Goal: Task Accomplishment & Management: Use online tool/utility

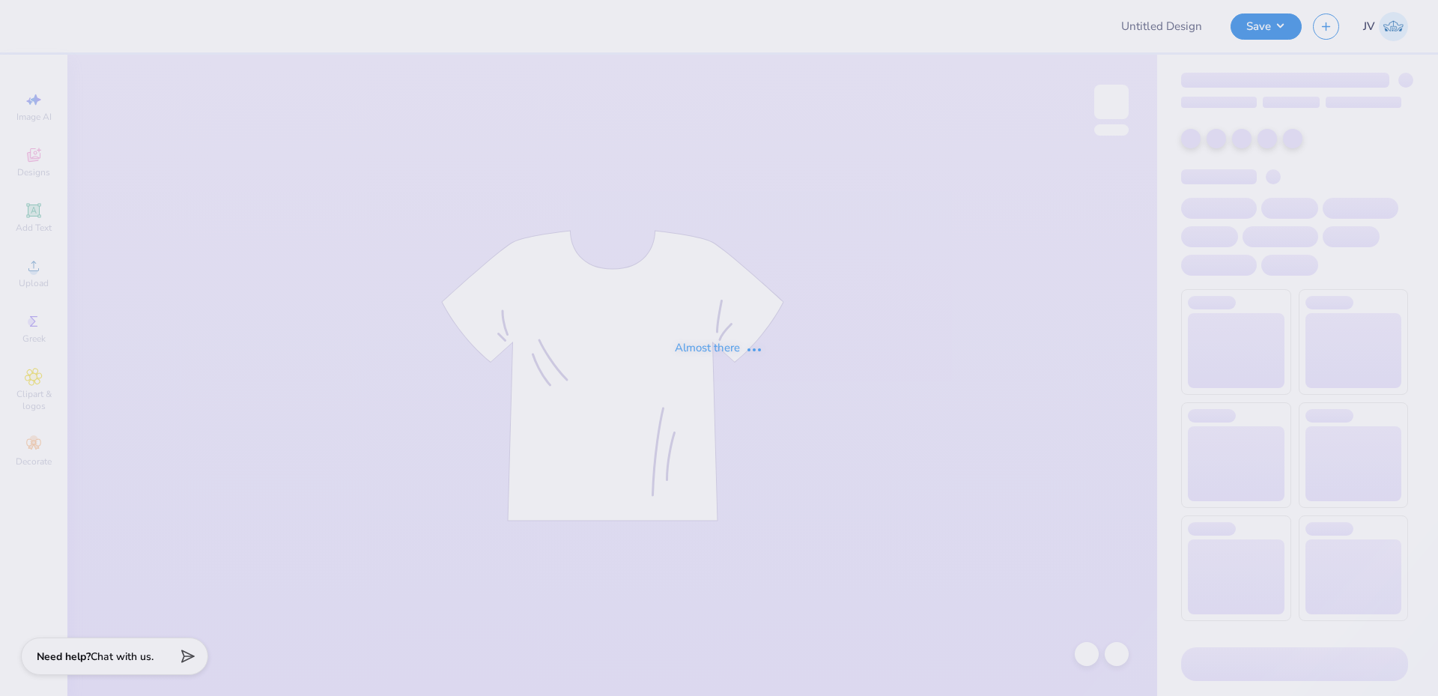
type input "AOII Sweatshirts Fall 2025"
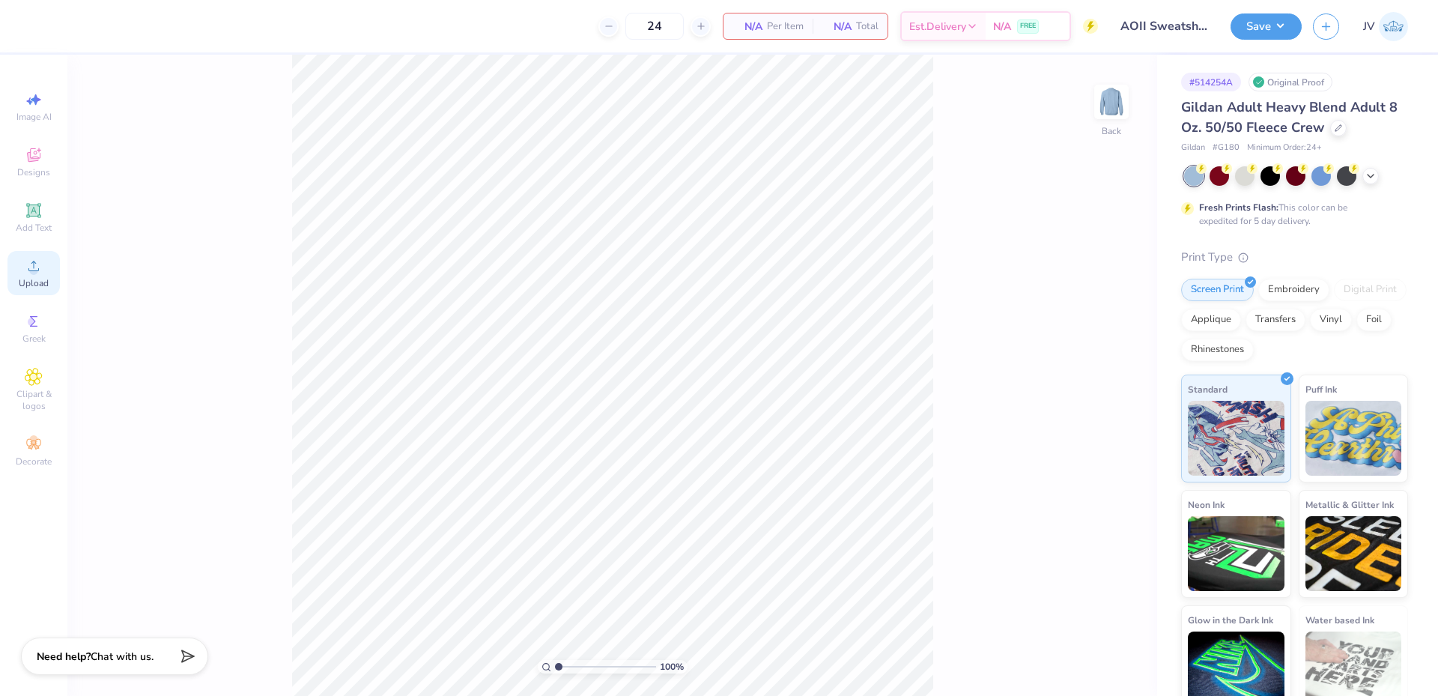
click at [33, 272] on circle at bounding box center [33, 271] width 8 height 8
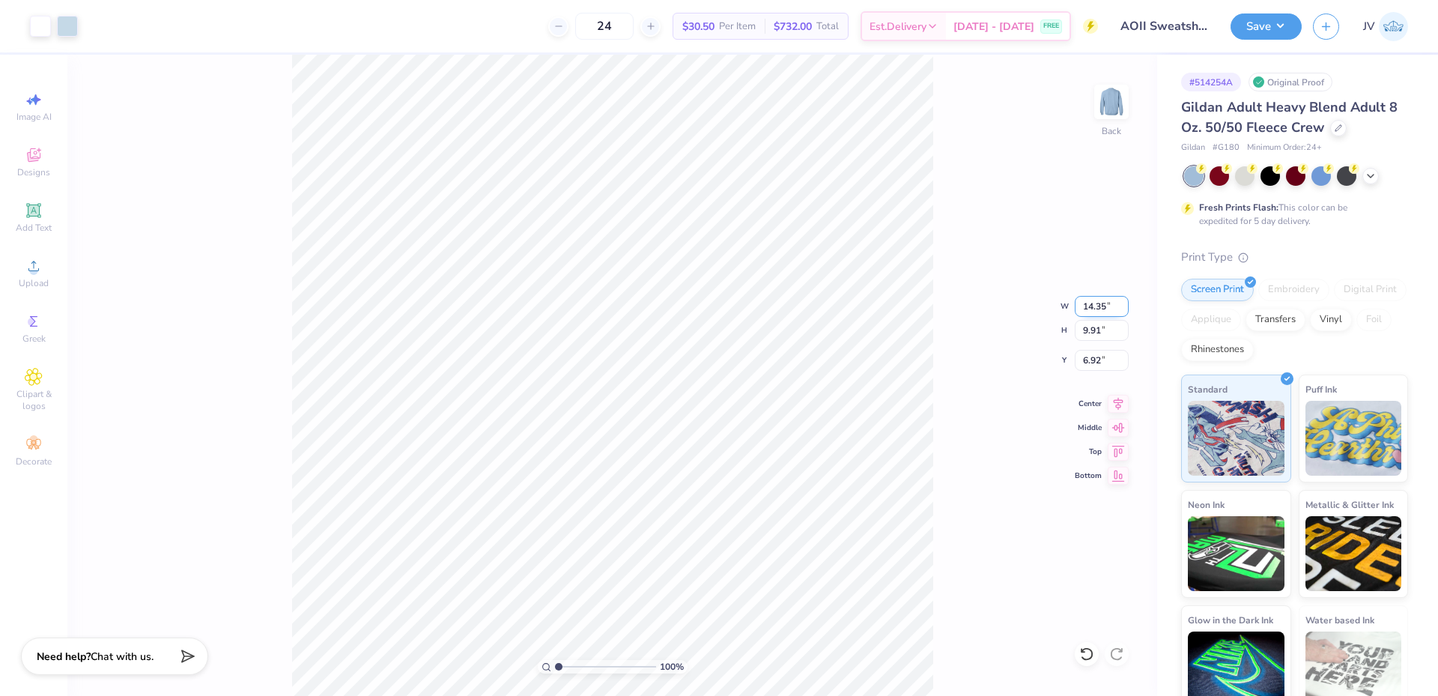
click at [1097, 310] on input "14.35" at bounding box center [1102, 306] width 54 height 21
type input "12.00"
type input "8.28"
click at [1088, 365] on input "7.73" at bounding box center [1102, 360] width 54 height 21
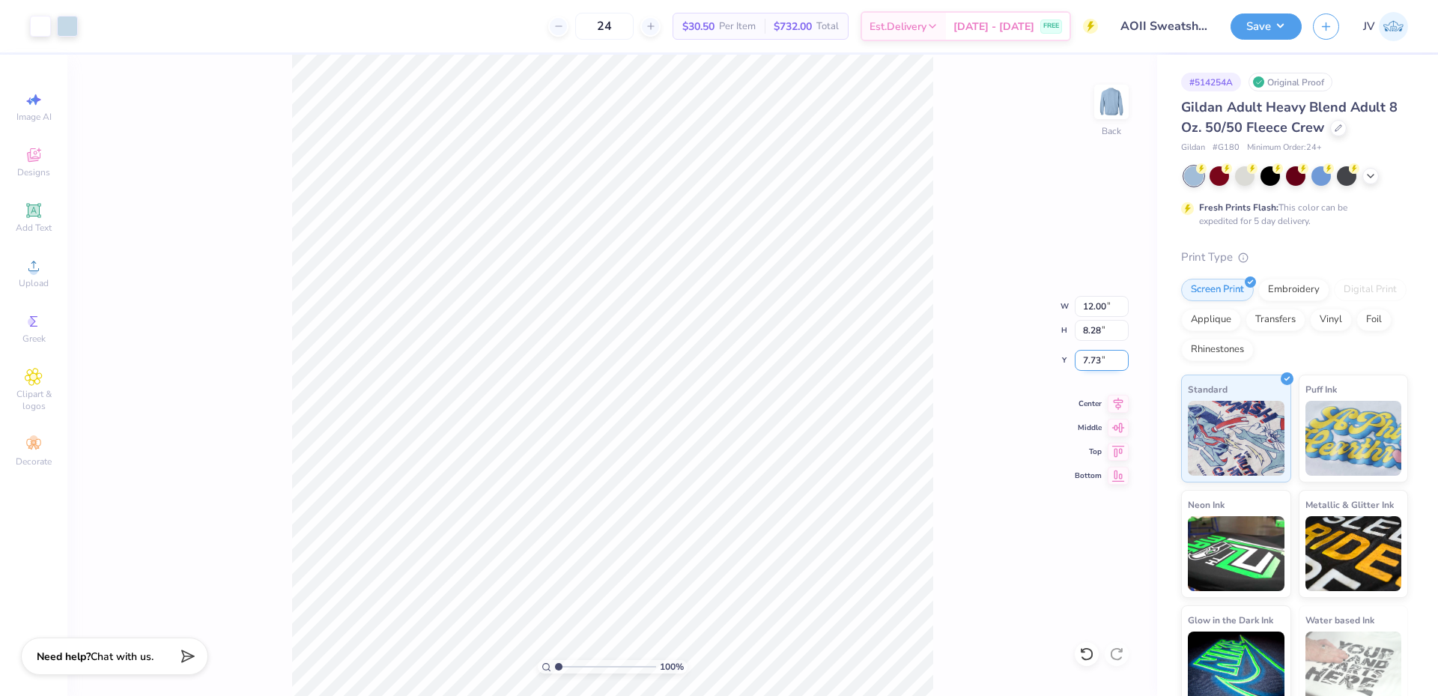
click at [1088, 365] on input "7.73" at bounding box center [1102, 360] width 54 height 21
type input "3.00"
type input "1.48"
click at [563, 669] on input "range" at bounding box center [605, 666] width 101 height 13
click at [1252, 27] on button "Save" at bounding box center [1265, 24] width 71 height 26
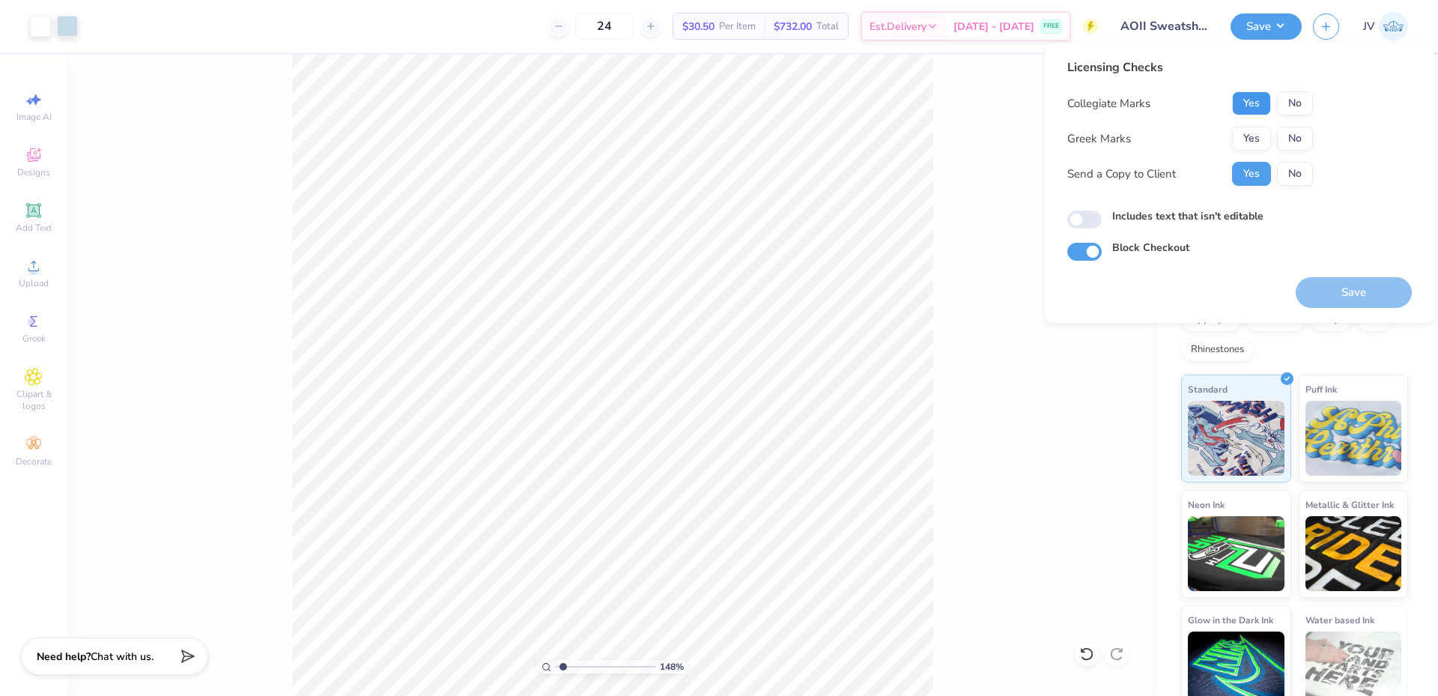
click at [1252, 106] on button "Yes" at bounding box center [1251, 103] width 39 height 24
click at [1257, 131] on button "Yes" at bounding box center [1251, 139] width 39 height 24
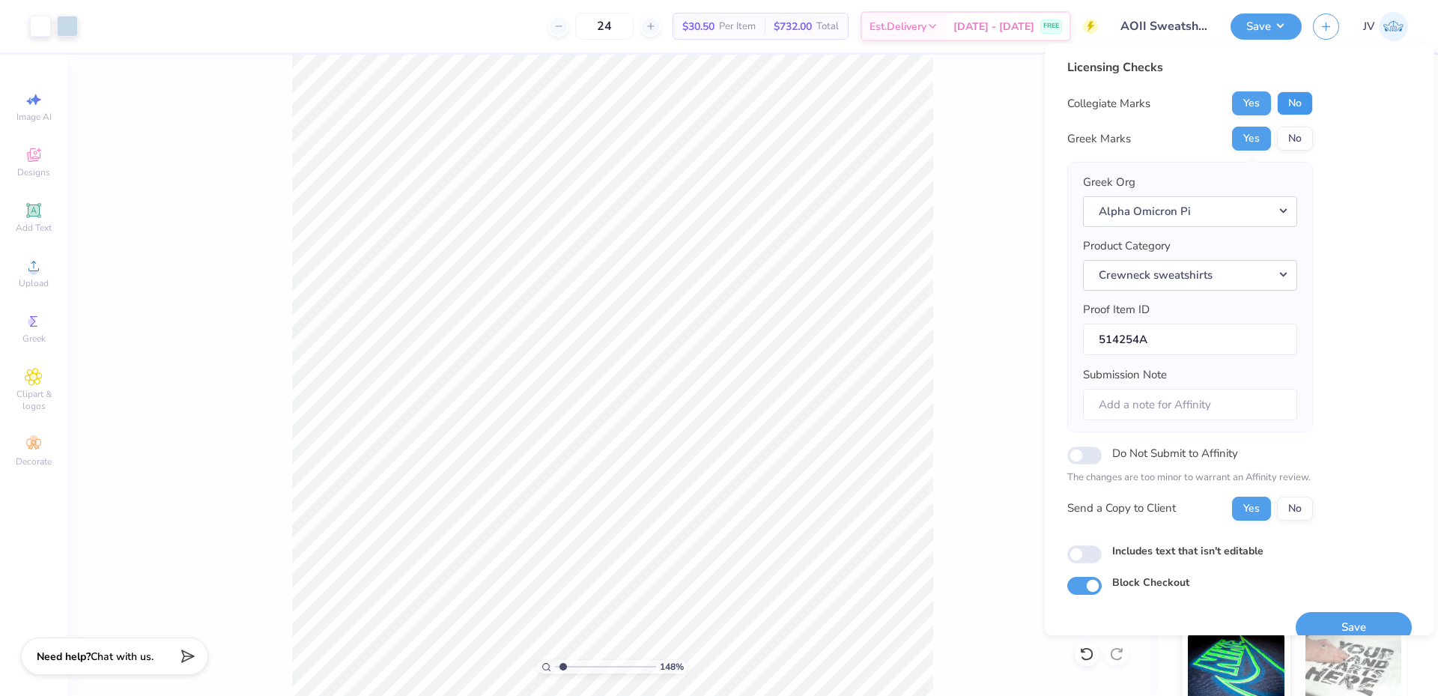
click at [1300, 102] on button "No" at bounding box center [1295, 103] width 36 height 24
click at [1361, 621] on button "Save" at bounding box center [1354, 627] width 116 height 31
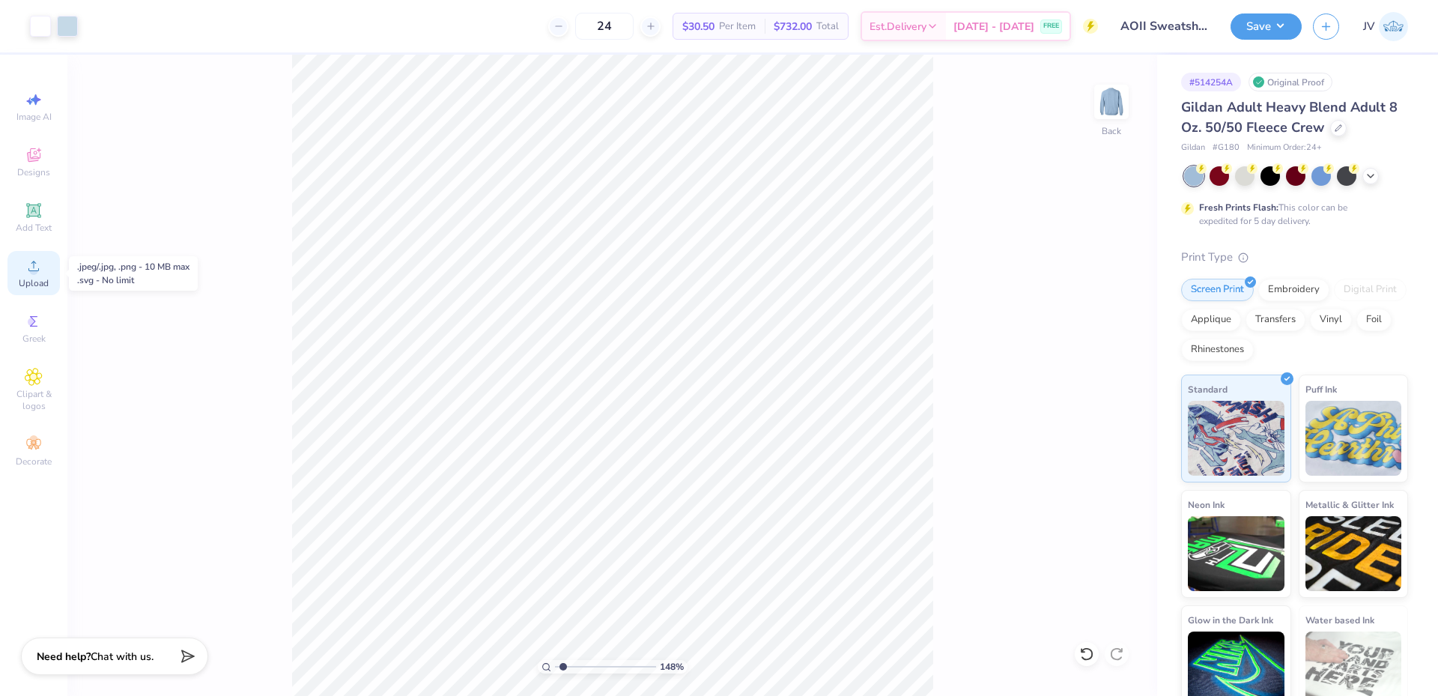
click at [31, 271] on icon at bounding box center [33, 266] width 10 height 10
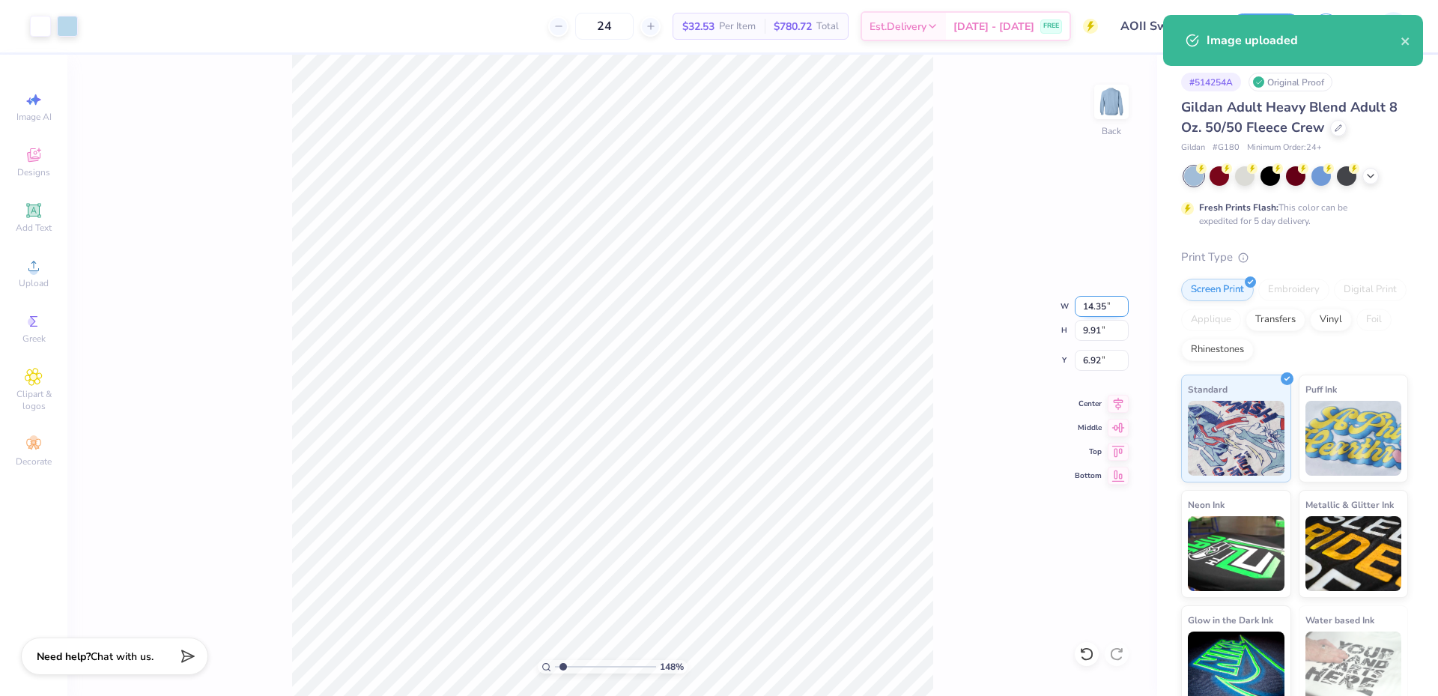
click at [1093, 304] on input "14.35" at bounding box center [1102, 306] width 54 height 21
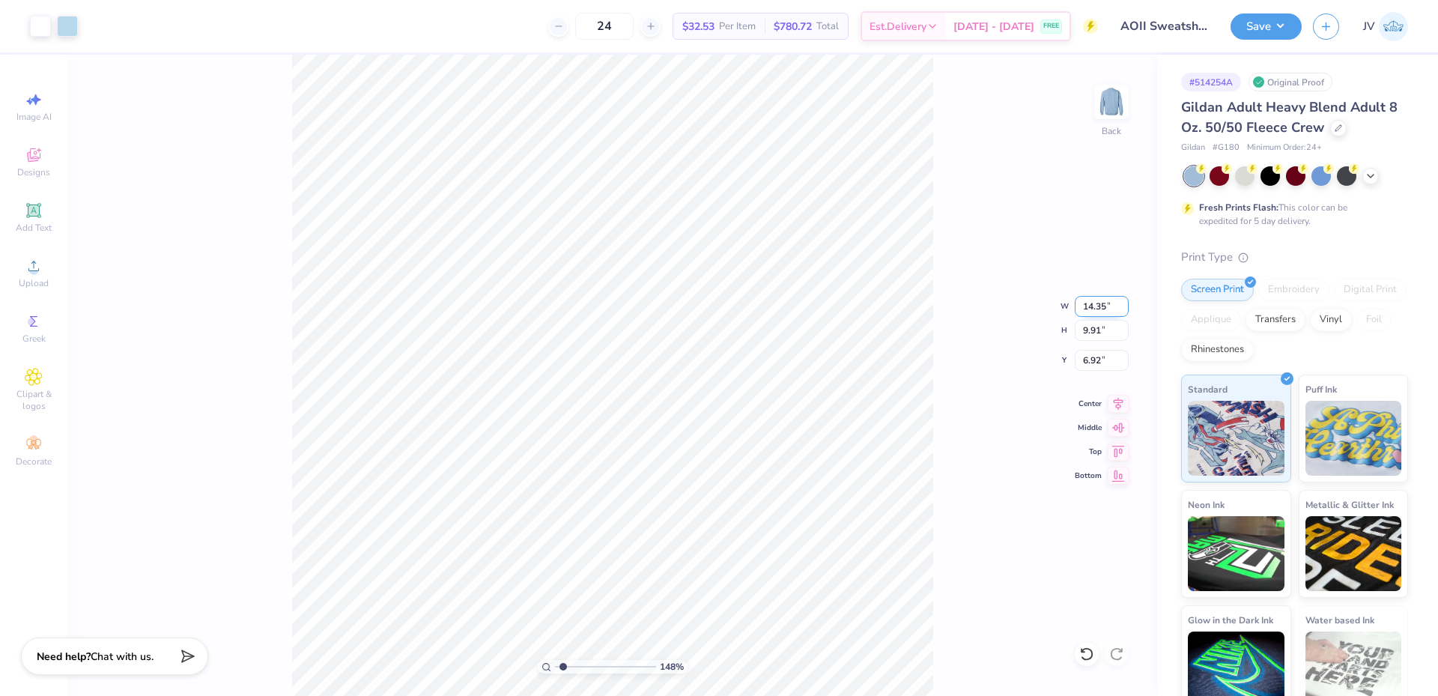
click at [1093, 304] on input "14.35" at bounding box center [1102, 306] width 54 height 21
type input "12.00"
type input "8.28"
type input "7.73"
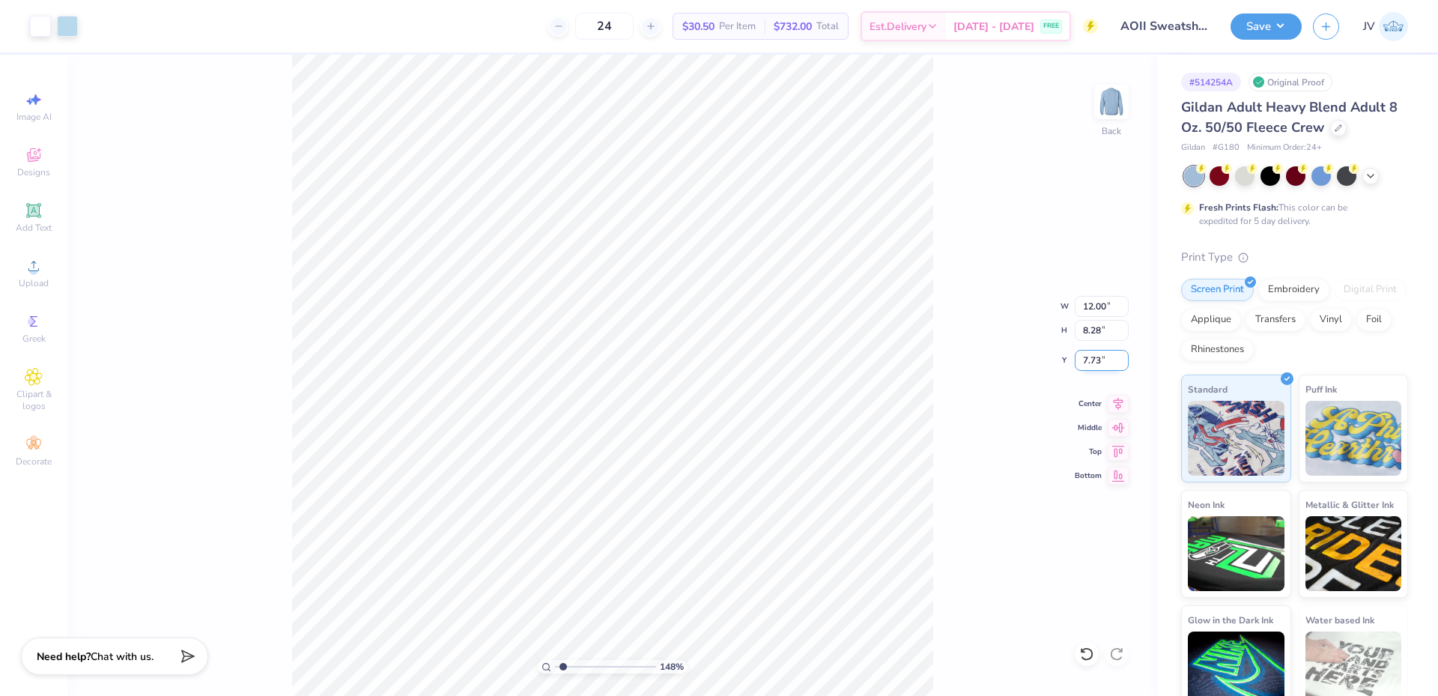
click at [1096, 365] on input "7.73" at bounding box center [1102, 360] width 54 height 21
type input "3.00"
drag, startPoint x: 565, startPoint y: 666, endPoint x: 502, endPoint y: 673, distance: 63.3
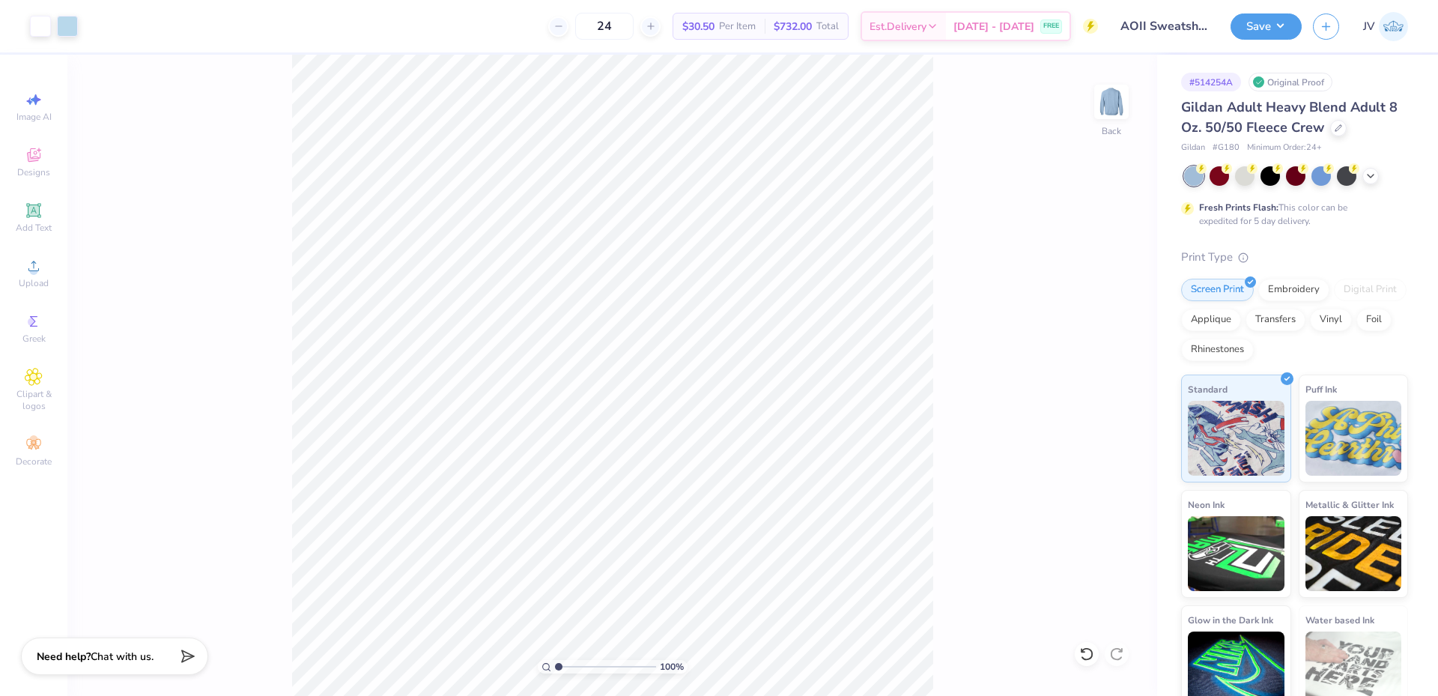
type input "1"
click at [555, 673] on input "range" at bounding box center [605, 666] width 101 height 13
click at [1251, 24] on button "Save" at bounding box center [1265, 24] width 71 height 26
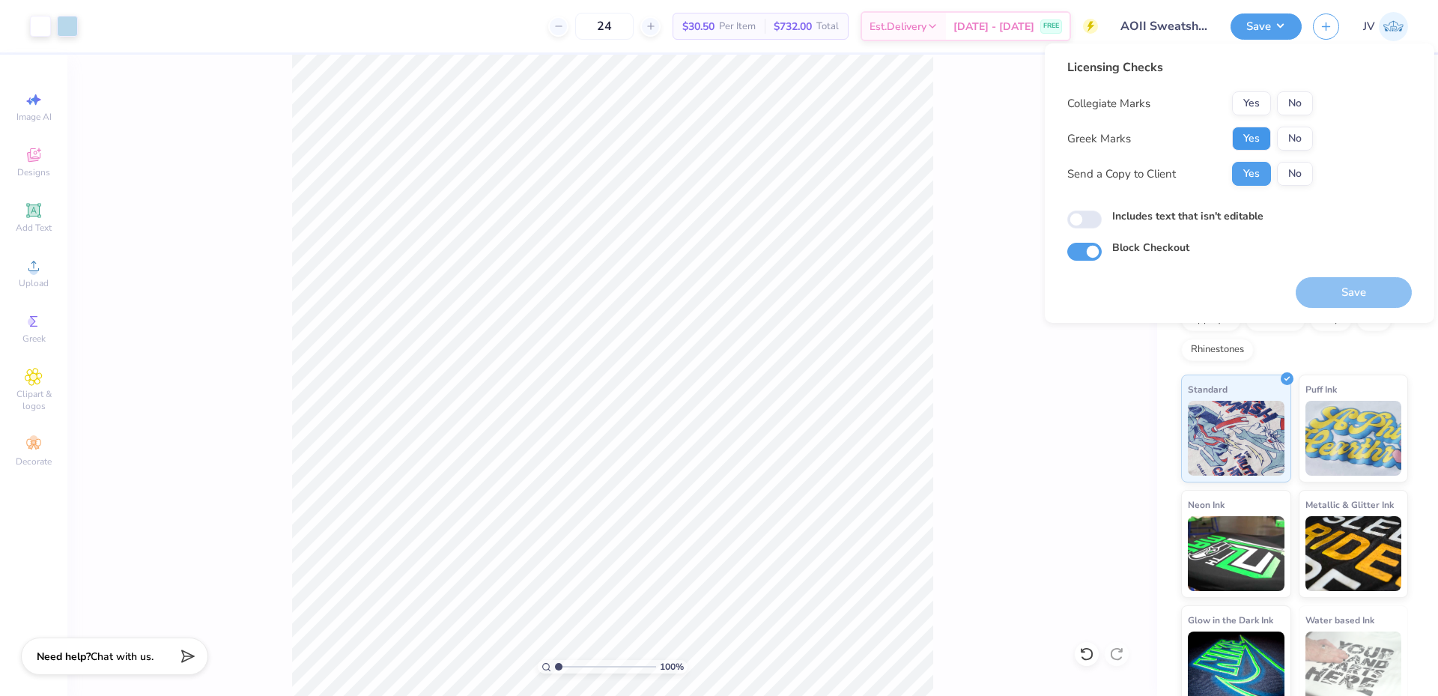
click at [1243, 137] on button "Yes" at bounding box center [1251, 139] width 39 height 24
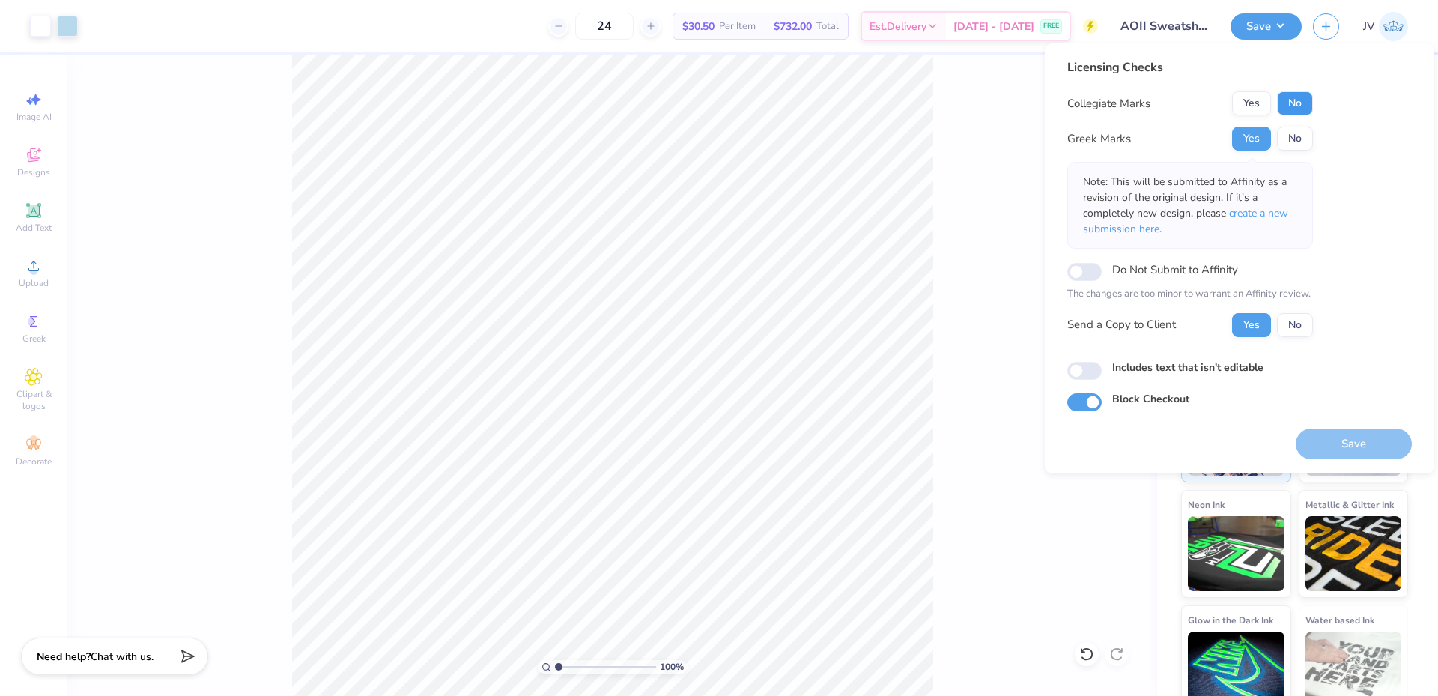
click at [1307, 97] on button "No" at bounding box center [1295, 103] width 36 height 24
click at [1265, 207] on span "create a new submission here" at bounding box center [1185, 221] width 205 height 30
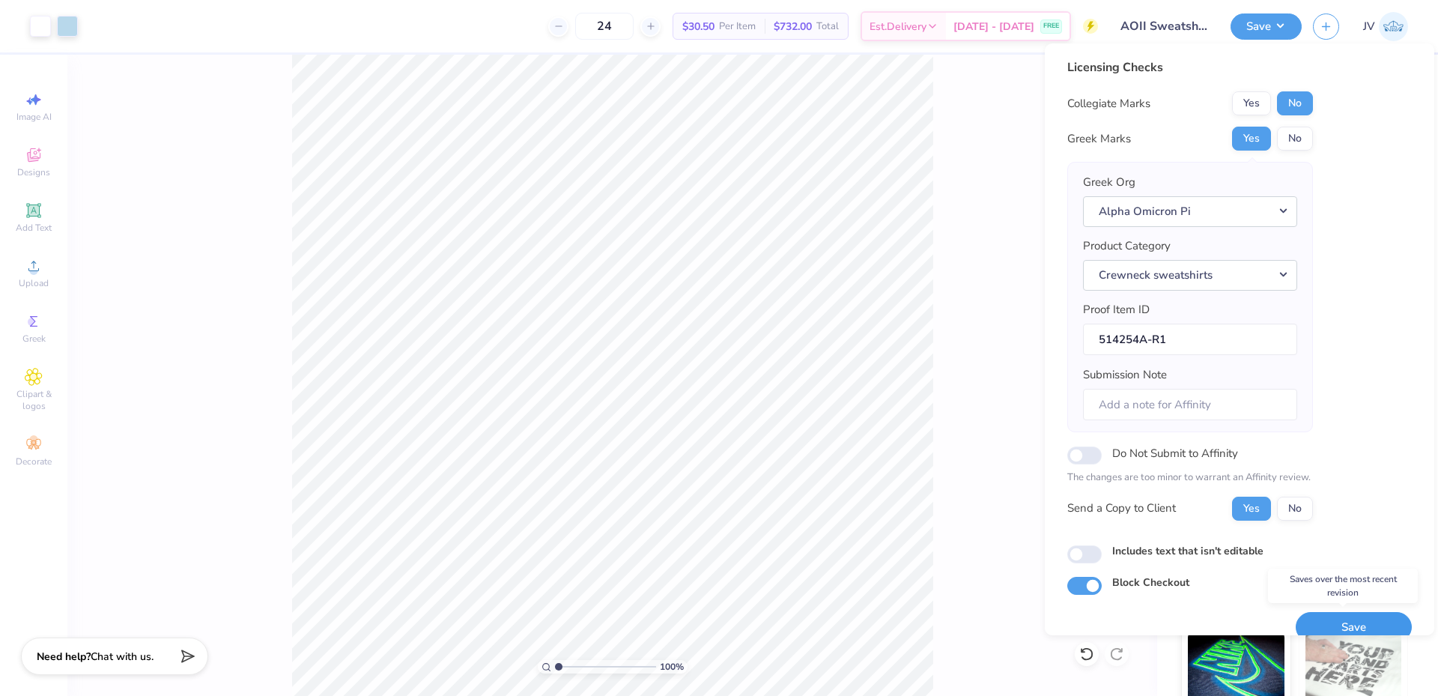
click at [1323, 631] on button "Save" at bounding box center [1354, 627] width 116 height 31
